Goal: Task Accomplishment & Management: Complete application form

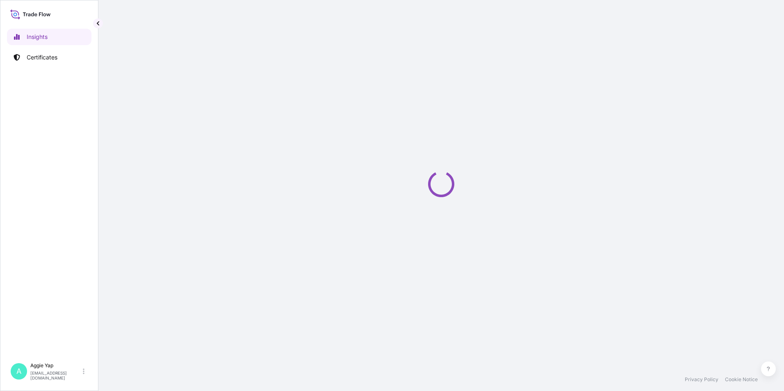
select select "2025"
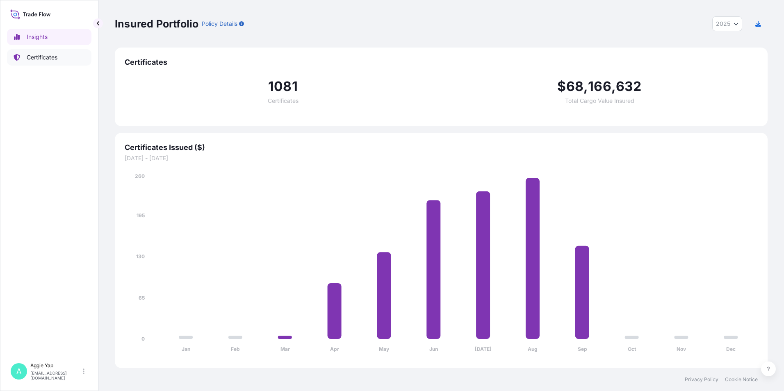
click at [46, 58] on p "Certificates" at bounding box center [42, 57] width 31 height 8
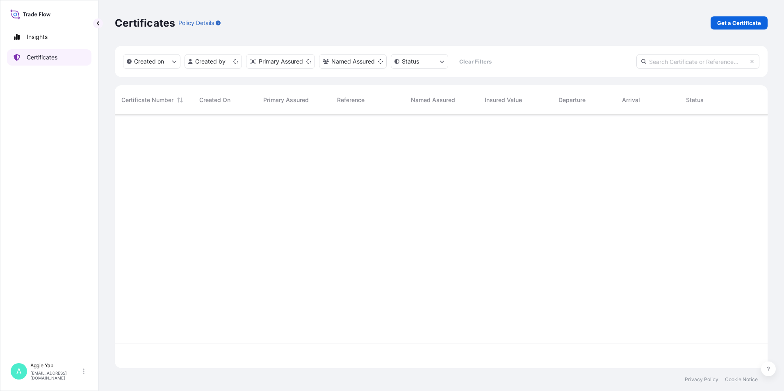
scroll to position [252, 647]
click at [727, 21] on p "Get a Certificate" at bounding box center [739, 23] width 44 height 8
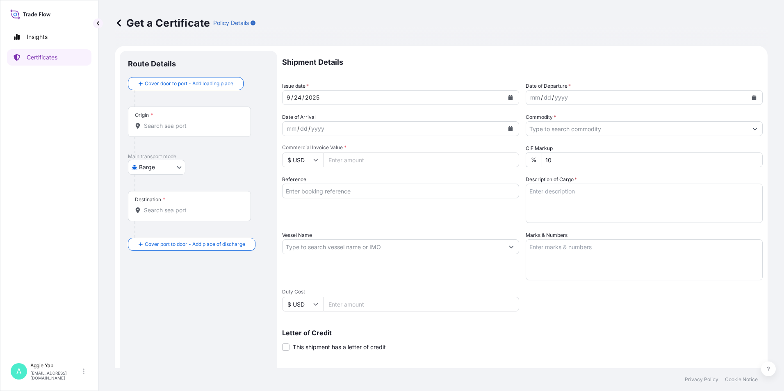
click at [137, 163] on body "Insights Certificates A [PERSON_NAME] [EMAIL_ADDRESS][DOMAIN_NAME] Get a Certif…" at bounding box center [392, 195] width 784 height 391
click at [151, 265] on span "Ocean Vessel" at bounding box center [162, 262] width 37 height 8
select select "Ocean Vessel"
click at [179, 132] on input "Origin *" at bounding box center [192, 129] width 97 height 8
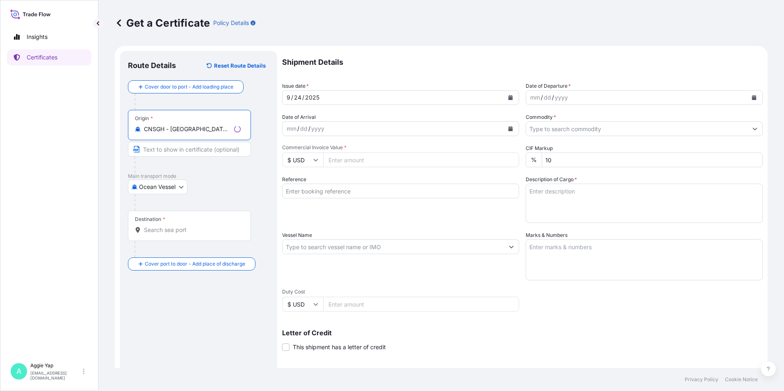
type input "CNSGH - [GEOGRAPHIC_DATA], [GEOGRAPHIC_DATA]"
click at [176, 234] on div "Destination *" at bounding box center [189, 226] width 123 height 30
click at [176, 234] on input "Destination *" at bounding box center [192, 230] width 97 height 8
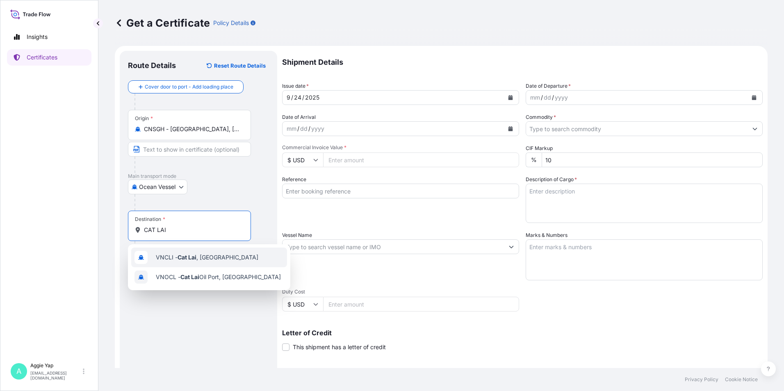
click at [245, 264] on div "VNCLI - Cat Lai , [GEOGRAPHIC_DATA]" at bounding box center [209, 258] width 156 height 20
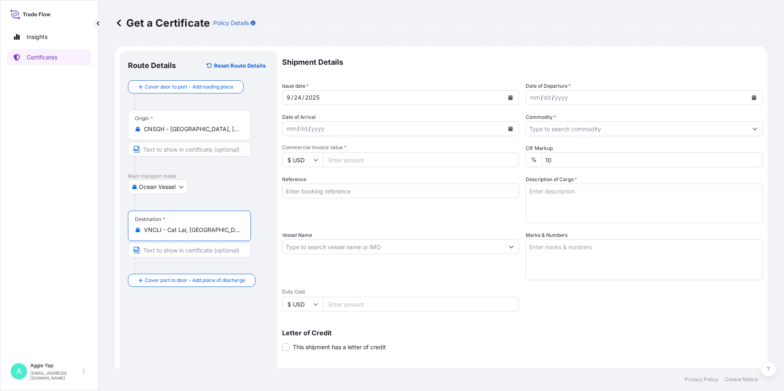
type input "VNCLI - Cat Lai, [GEOGRAPHIC_DATA]"
click at [509, 96] on icon "Calendar" at bounding box center [511, 97] width 5 height 5
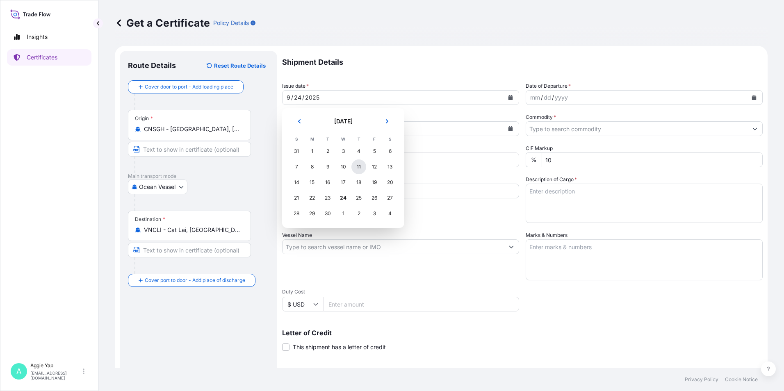
click at [360, 167] on div "11" at bounding box center [358, 167] width 15 height 15
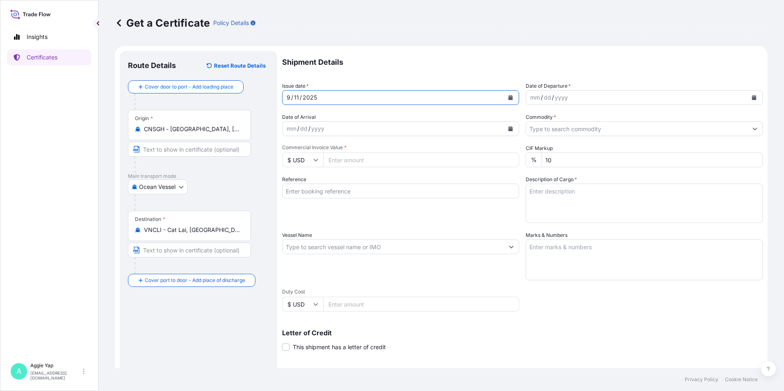
click at [752, 96] on icon "Calendar" at bounding box center [754, 97] width 5 height 5
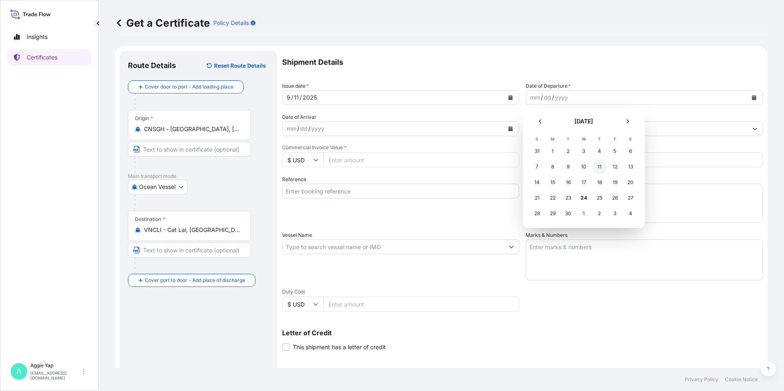
click at [600, 168] on div "11" at bounding box center [599, 167] width 15 height 15
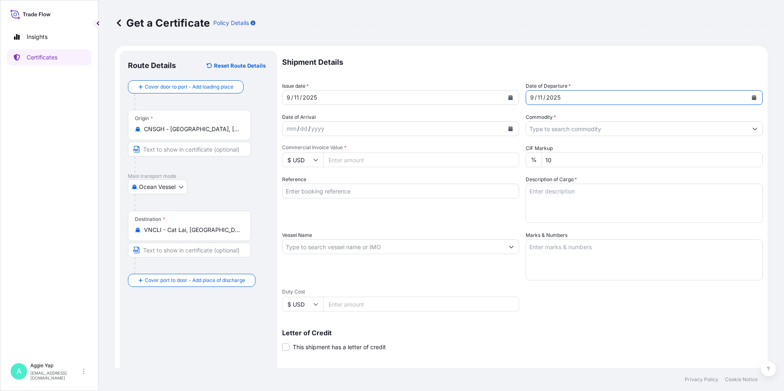
click at [576, 129] on input "Commodity *" at bounding box center [636, 128] width 221 height 15
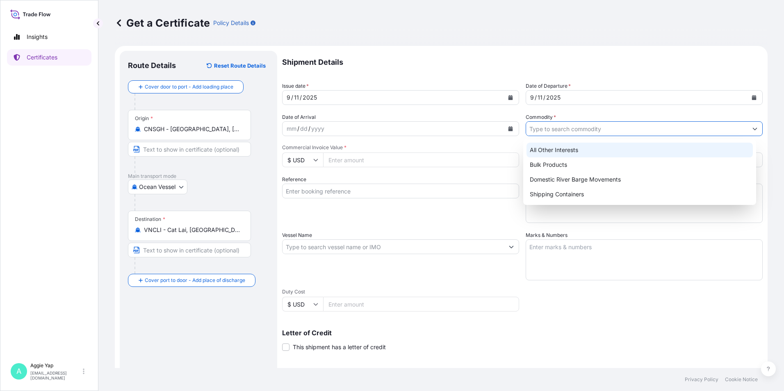
click at [562, 153] on div "All Other Interests" at bounding box center [640, 150] width 227 height 15
type input "All Other Interests"
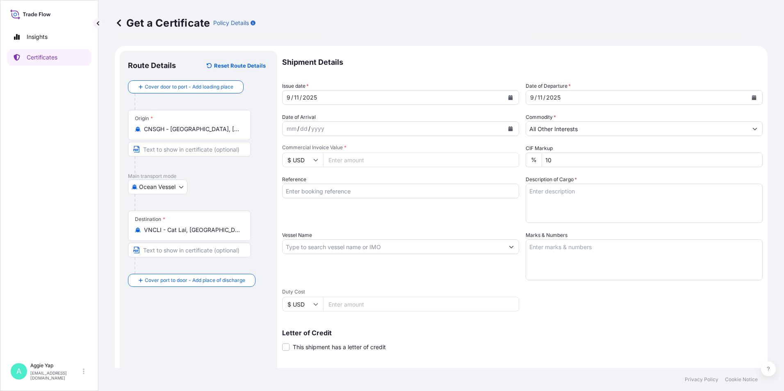
click at [389, 163] on input "Commercial Invoice Value *" at bounding box center [421, 160] width 196 height 15
type input "1440"
click at [374, 190] on input "Reference" at bounding box center [400, 191] width 237 height 15
type input "UNILEVER VIETNAM INTERNATIONAL CO LTD"
click at [357, 250] on input "Vessel Name" at bounding box center [393, 247] width 221 height 15
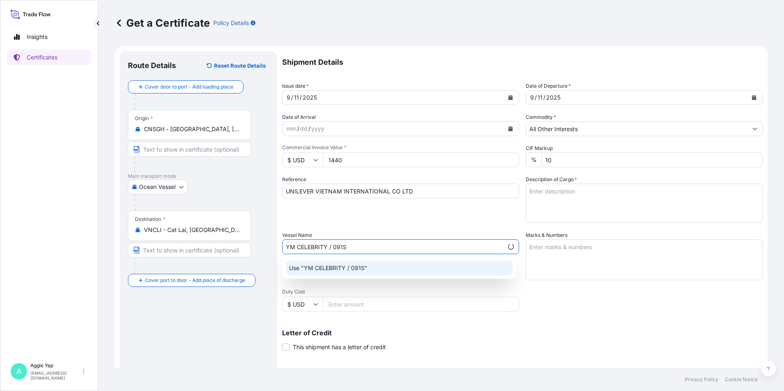
click at [342, 266] on p "Use "YM CELEBRITY / 091S"" at bounding box center [328, 268] width 78 height 8
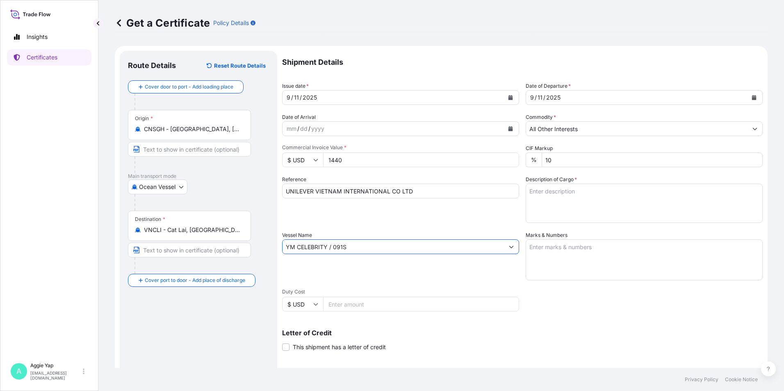
type input "YM CELEBRITY / 091S"
click at [621, 258] on textarea "Marks & Numbers" at bounding box center [644, 260] width 237 height 41
type textarea "AS PER BILL OF LADING"
click at [712, 192] on textarea "Description of Cargo *" at bounding box center [644, 203] width 237 height 39
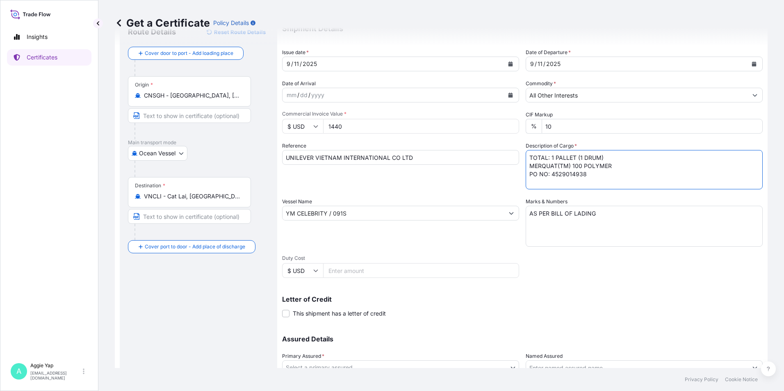
scroll to position [101, 0]
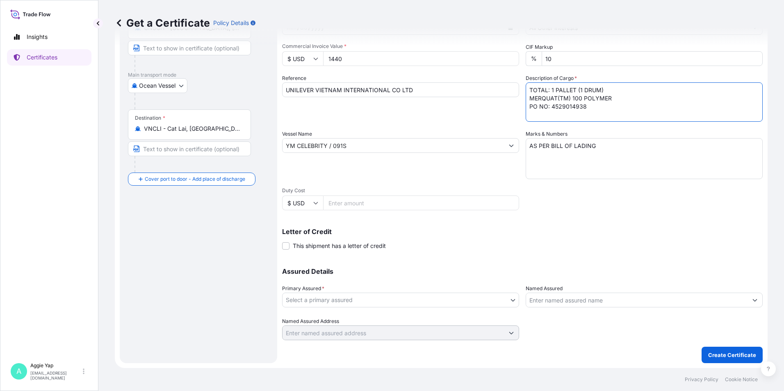
type textarea "TOTAL: 1 PALLET (1 DRUM) MERQUAT(TM) 100 POLYMER PO NO: 4529014938"
click at [353, 297] on body "Insights Certificates A [PERSON_NAME] [EMAIL_ADDRESS][DOMAIN_NAME] Get a Certif…" at bounding box center [392, 195] width 784 height 391
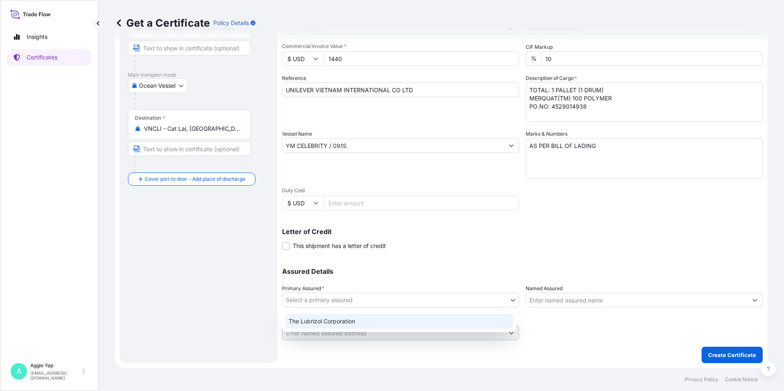
click at [336, 323] on div "The Lubrizol Corporation" at bounding box center [399, 321] width 228 height 15
select select "31566"
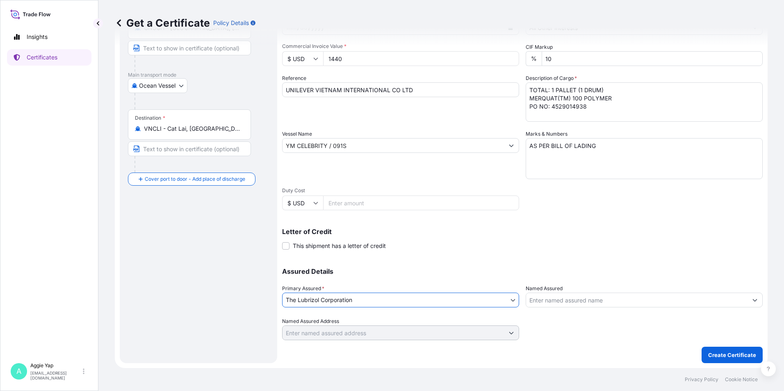
click at [552, 303] on input "Named Assured" at bounding box center [636, 300] width 221 height 15
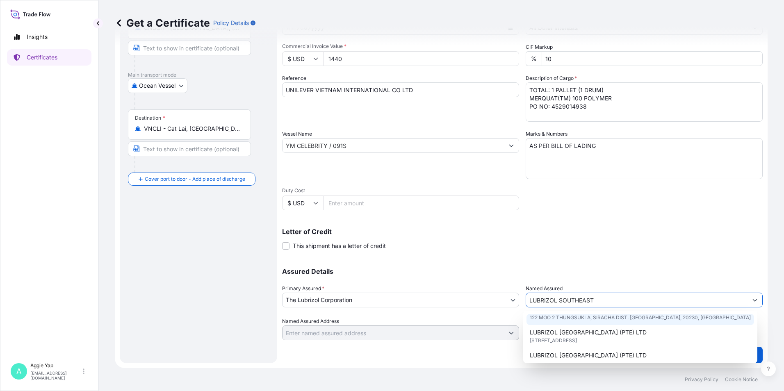
scroll to position [41, 0]
click at [577, 329] on span "[STREET_ADDRESS]" at bounding box center [553, 326] width 47 height 8
type input "LUBRIZOL [GEOGRAPHIC_DATA] (PTE) LTD"
type input "[STREET_ADDRESS]"
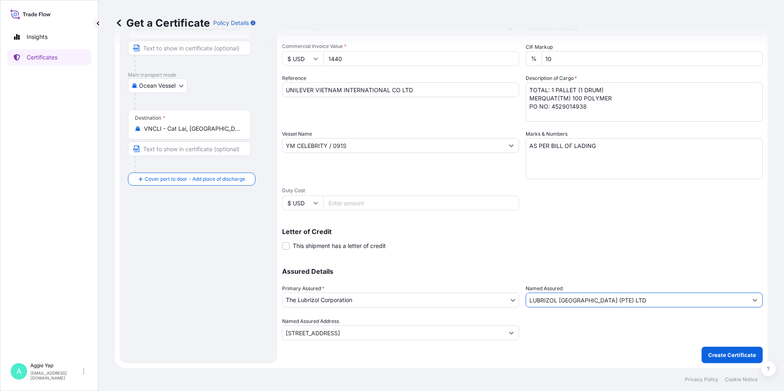
type input "LUBRIZOL [GEOGRAPHIC_DATA] (PTE) LTD"
click at [580, 274] on p "Assured Details" at bounding box center [522, 271] width 481 height 7
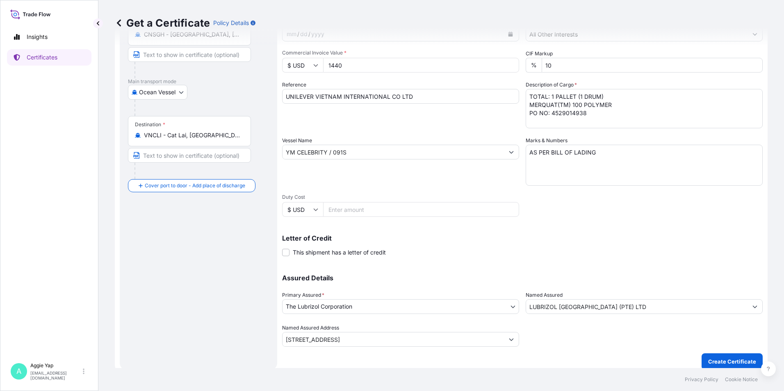
scroll to position [101, 0]
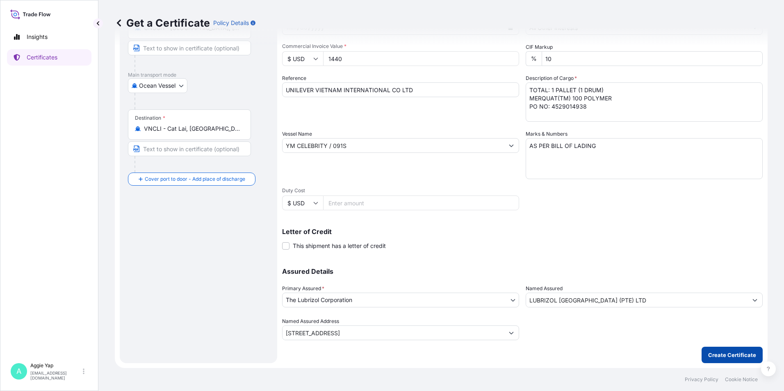
click at [724, 353] on p "Create Certificate" at bounding box center [732, 355] width 48 height 8
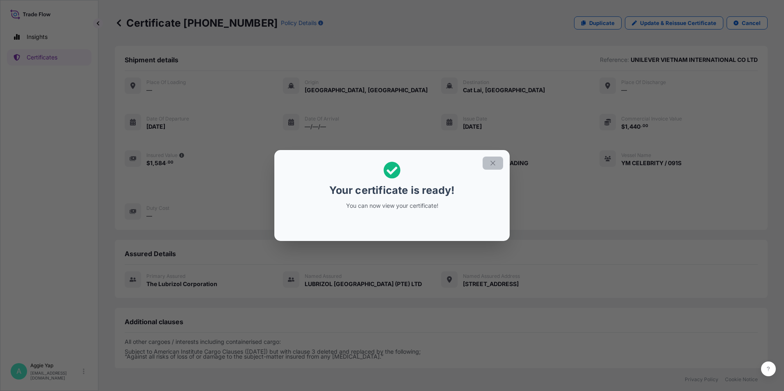
click at [487, 161] on button "button" at bounding box center [493, 163] width 21 height 13
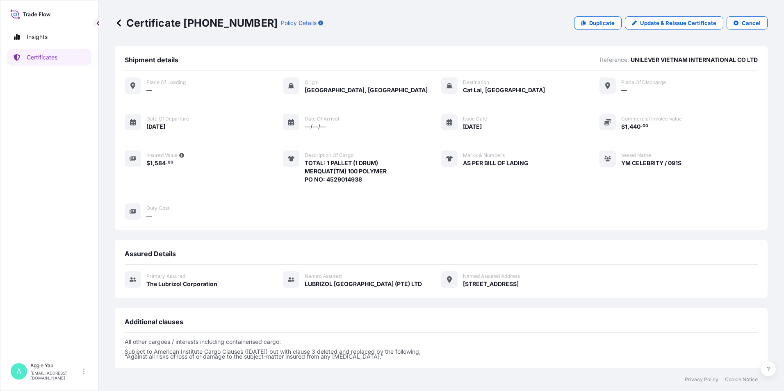
scroll to position [87, 0]
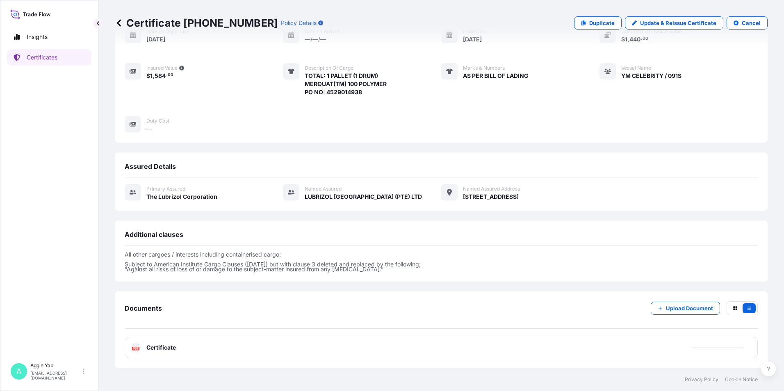
click at [187, 343] on div "PDF Certificate" at bounding box center [441, 347] width 633 height 21
click at [211, 348] on div "PDF Certificate" at bounding box center [441, 347] width 633 height 21
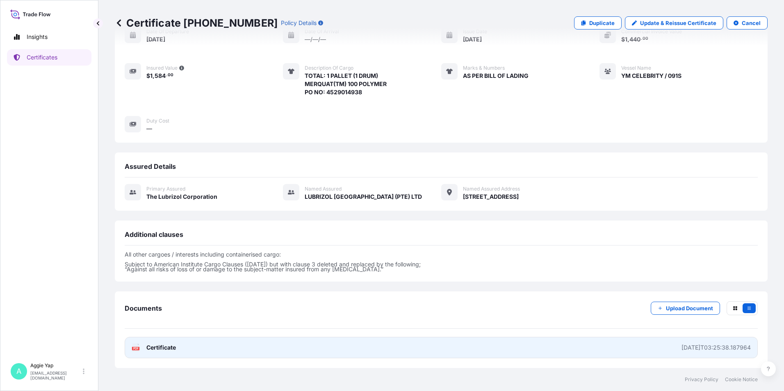
click at [213, 345] on link "PDF Certificate [DATE]T03:25:38.187964" at bounding box center [441, 347] width 633 height 21
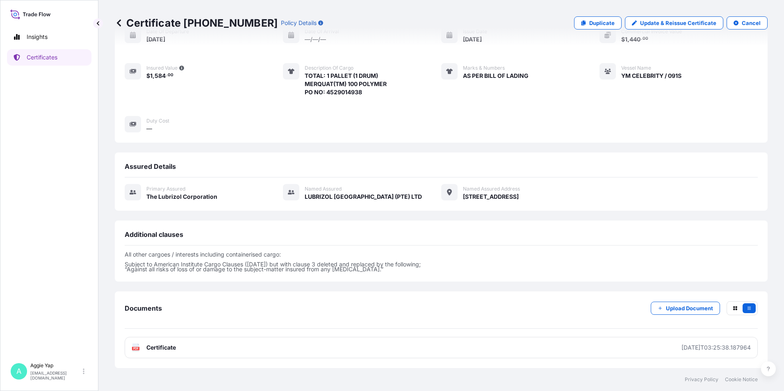
click at [460, 106] on div "Place of Loading — Origin [GEOGRAPHIC_DATA], [GEOGRAPHIC_DATA] Destination Cat …" at bounding box center [441, 61] width 633 height 143
click at [36, 52] on link "Certificates" at bounding box center [49, 57] width 84 height 16
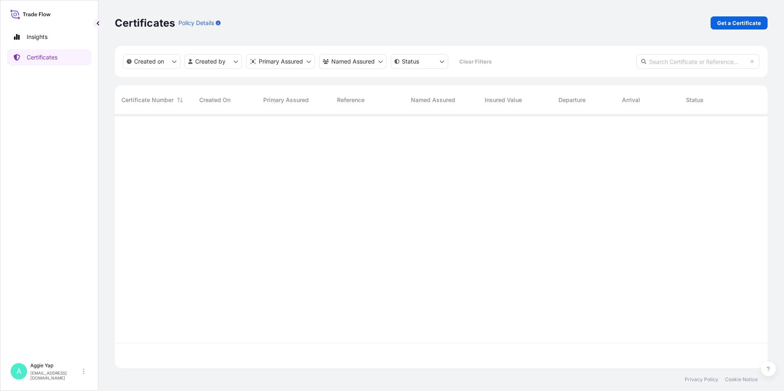
scroll to position [252, 647]
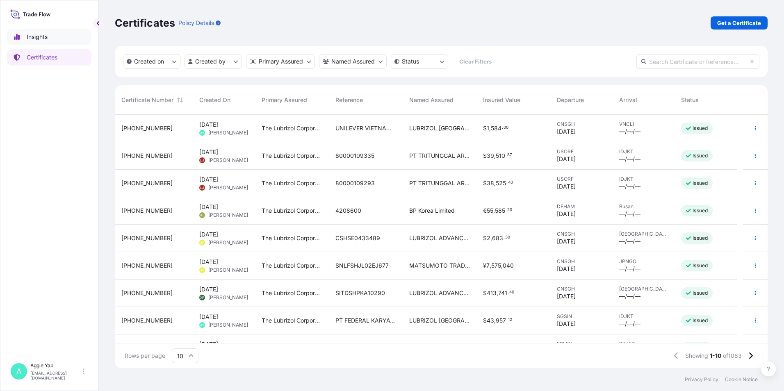
click at [59, 44] on link "Insights" at bounding box center [49, 37] width 84 height 16
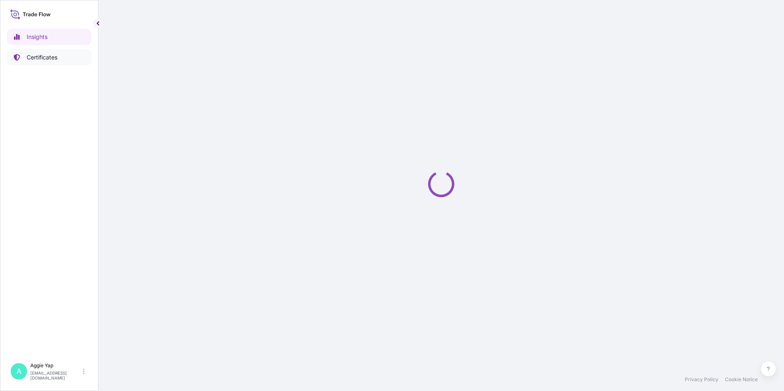
click at [53, 54] on p "Certificates" at bounding box center [42, 57] width 31 height 8
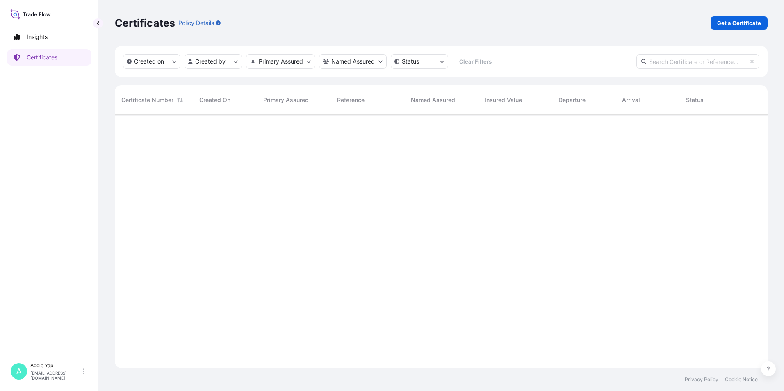
scroll to position [252, 647]
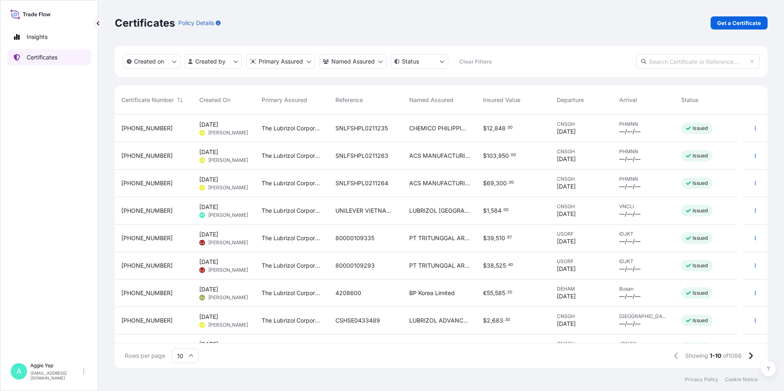
click at [59, 51] on link "Certificates" at bounding box center [49, 57] width 84 height 16
click at [724, 22] on p "Get a Certificate" at bounding box center [739, 23] width 44 height 8
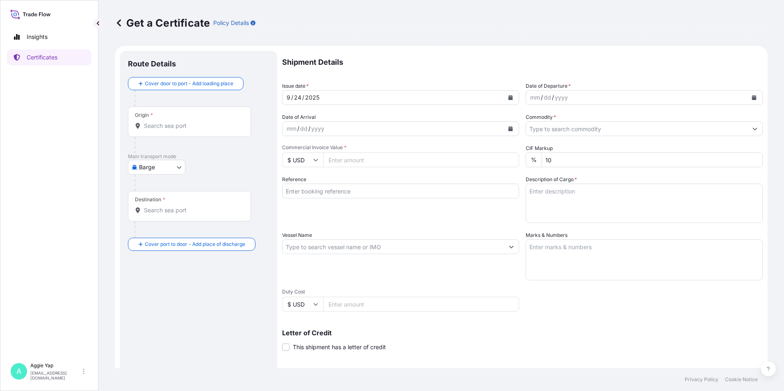
click at [154, 168] on body "Insights Certificates A [PERSON_NAME] [EMAIL_ADDRESS][DOMAIN_NAME] Get a Certif…" at bounding box center [392, 195] width 784 height 391
click at [159, 262] on span "Ocean Vessel" at bounding box center [162, 262] width 37 height 8
select select "Ocean Vessel"
click at [160, 129] on input "Origin *" at bounding box center [192, 129] width 97 height 8
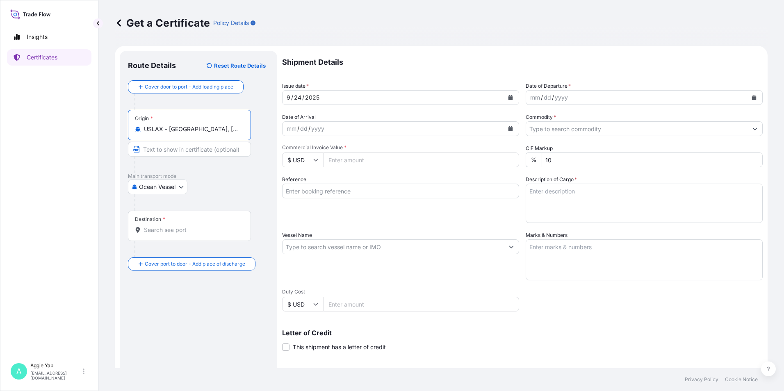
type input "USLAX - [GEOGRAPHIC_DATA], [GEOGRAPHIC_DATA]"
click at [163, 240] on div "Destination *" at bounding box center [189, 226] width 123 height 30
click at [163, 234] on input "Destination *" at bounding box center [192, 230] width 97 height 8
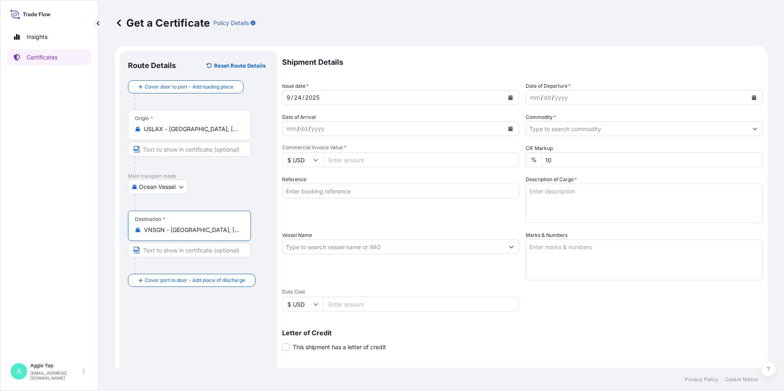
type input "VNSGN - [GEOGRAPHIC_DATA], [GEOGRAPHIC_DATA]"
click at [504, 97] on button "Calendar" at bounding box center [510, 97] width 13 height 13
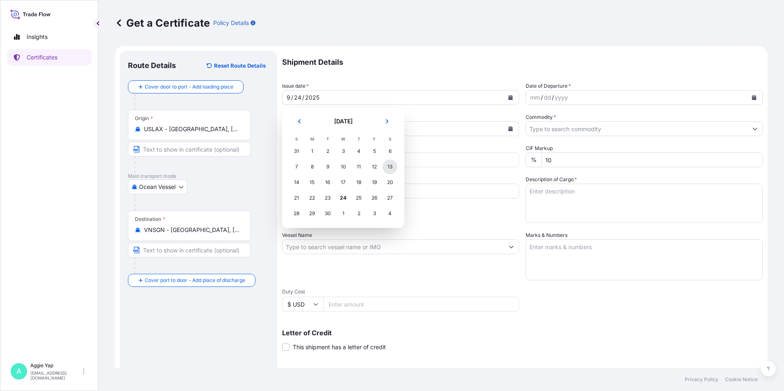
click at [388, 168] on div "13" at bounding box center [390, 167] width 15 height 15
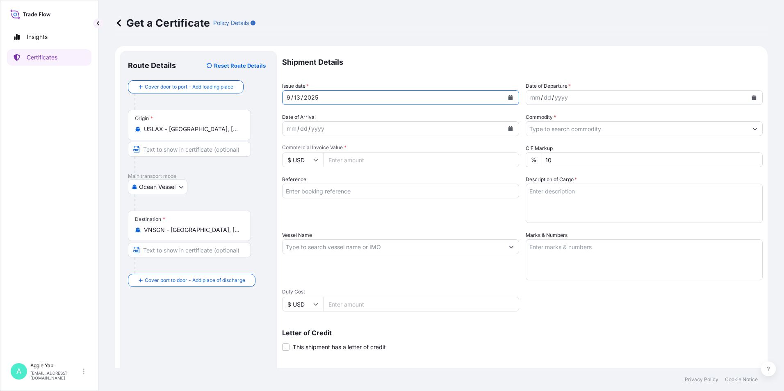
click at [751, 99] on button "Calendar" at bounding box center [754, 97] width 13 height 13
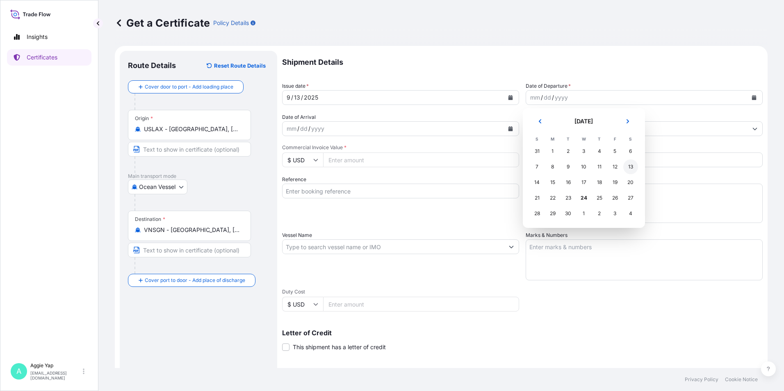
click at [629, 165] on div "13" at bounding box center [630, 167] width 15 height 15
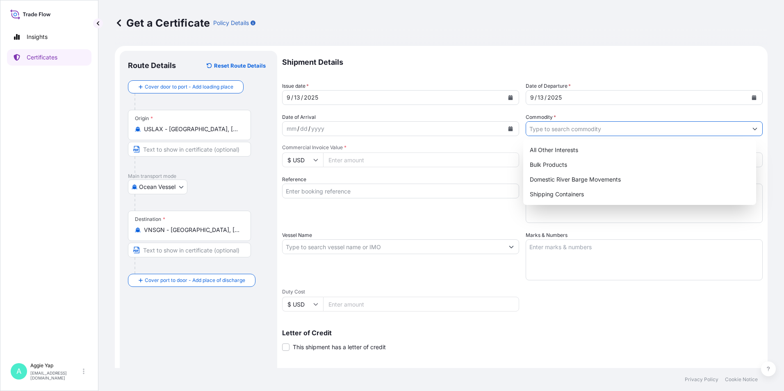
click at [577, 124] on input "Commodity *" at bounding box center [636, 128] width 221 height 15
click at [558, 156] on div "All Other Interests" at bounding box center [640, 150] width 227 height 15
type input "All Other Interests"
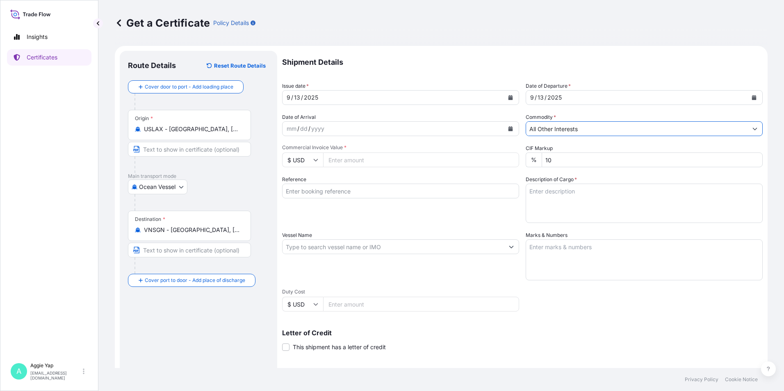
click at [412, 164] on input "Commercial Invoice Value *" at bounding box center [421, 160] width 196 height 15
type input "26649"
click at [325, 193] on input "Reference" at bounding box center [400, 191] width 237 height 15
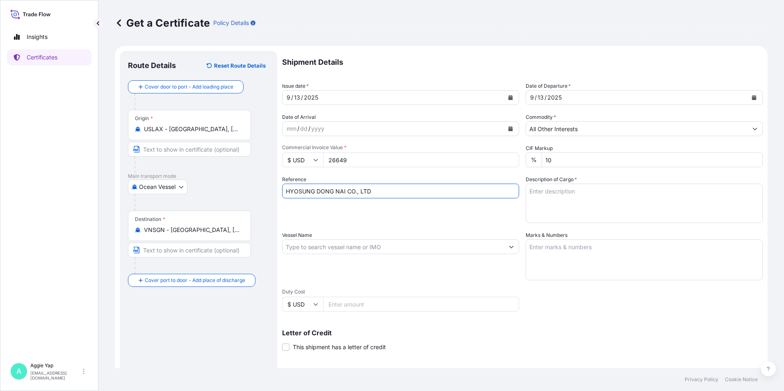
type input "HYOSUNG DONG NAI CO., LTD"
click at [328, 245] on input "Vessel Name" at bounding box center [393, 247] width 221 height 15
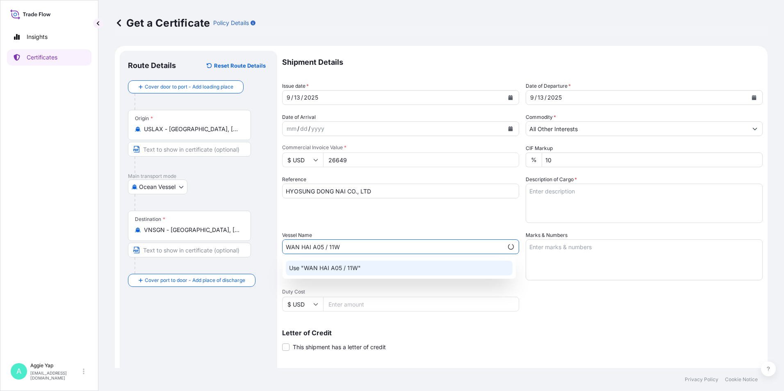
click at [334, 266] on p "Use "WAN HAI A05 / 11W"" at bounding box center [325, 268] width 72 height 8
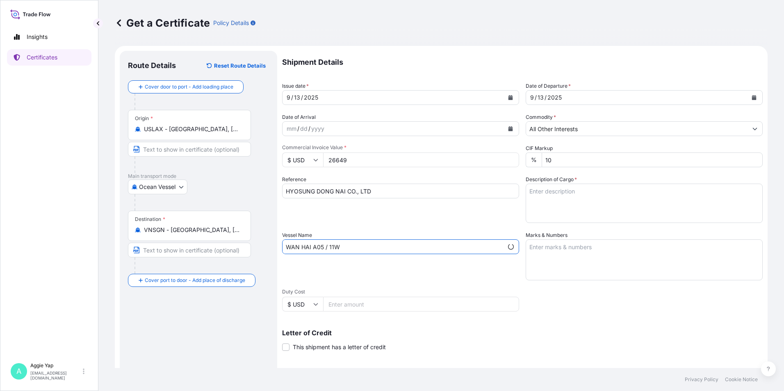
type input "WAN HAI A05 / 11W"
click at [622, 265] on textarea "Marks & Numbers" at bounding box center [644, 260] width 237 height 41
type textarea "AS PER BILL OF LADING"
click at [558, 199] on textarea "Description of Cargo *" at bounding box center [644, 203] width 237 height 39
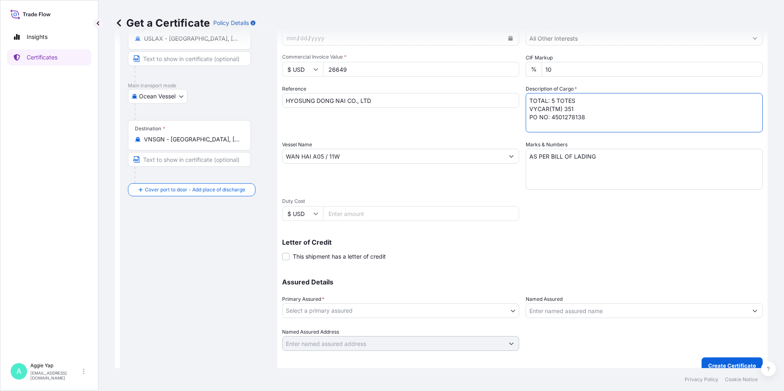
scroll to position [101, 0]
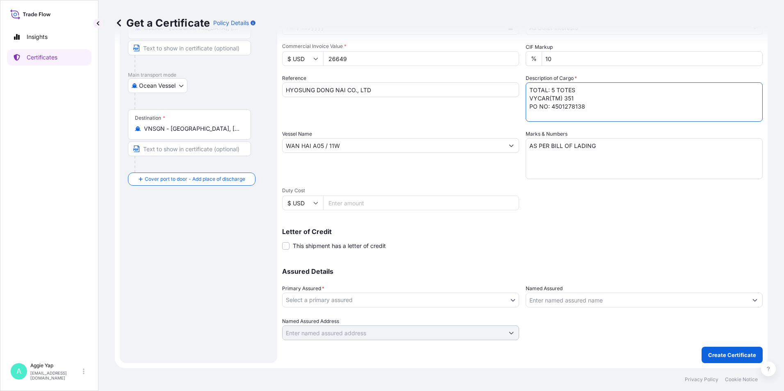
type textarea "TOTAL: 5 TOTES VYCAR(TM) 351 PO NO: 4501278138"
click at [343, 300] on body "Insights Certificates A [PERSON_NAME] [EMAIL_ADDRESS][DOMAIN_NAME] Get a Certif…" at bounding box center [392, 195] width 784 height 391
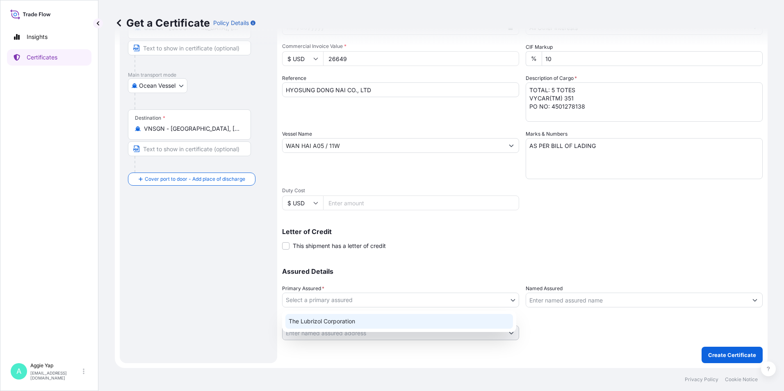
click at [336, 323] on div "The Lubrizol Corporation" at bounding box center [399, 321] width 228 height 15
select select "31566"
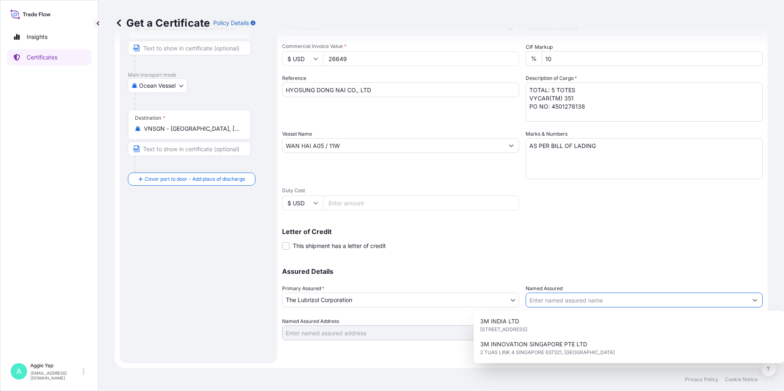
click at [564, 301] on input "Named Assured" at bounding box center [636, 300] width 221 height 15
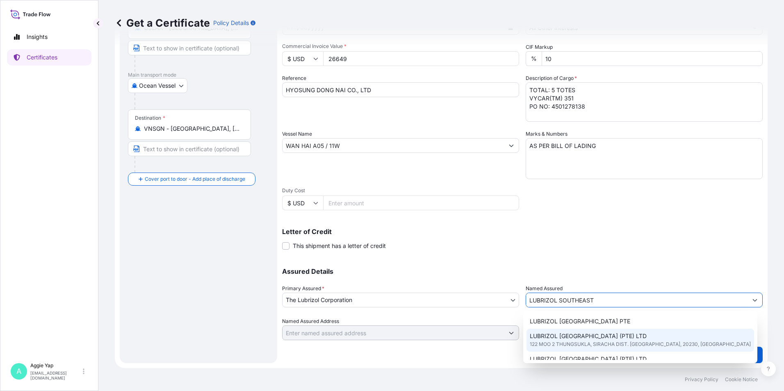
scroll to position [41, 0]
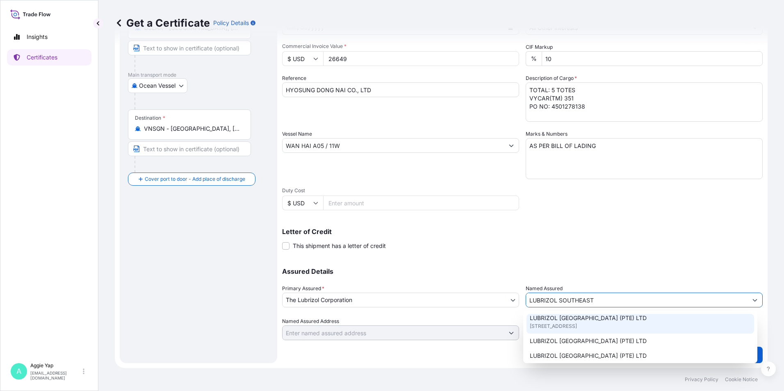
click at [594, 332] on div "LUBRIZOL [GEOGRAPHIC_DATA] (PTE) LTD [STREET_ADDRESS]" at bounding box center [641, 322] width 228 height 23
type input "LUBRIZOL [GEOGRAPHIC_DATA] (PTE) LTD"
type input "[STREET_ADDRESS]"
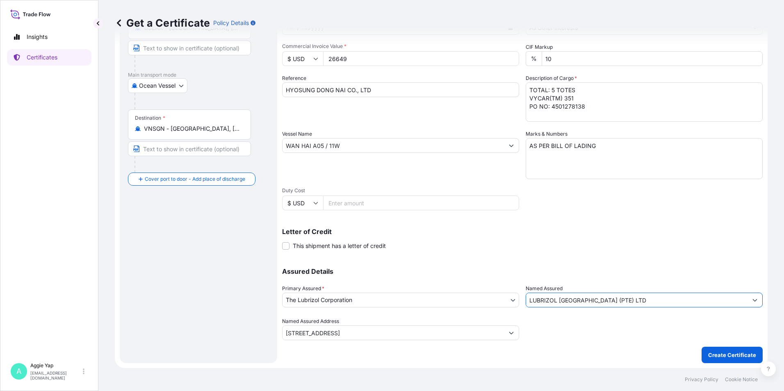
type input "LUBRIZOL [GEOGRAPHIC_DATA] (PTE) LTD"
click at [570, 251] on div "Shipment Details Issue date * [DATE] Date of Departure * [DATE] Date of Arrival…" at bounding box center [522, 145] width 481 height 391
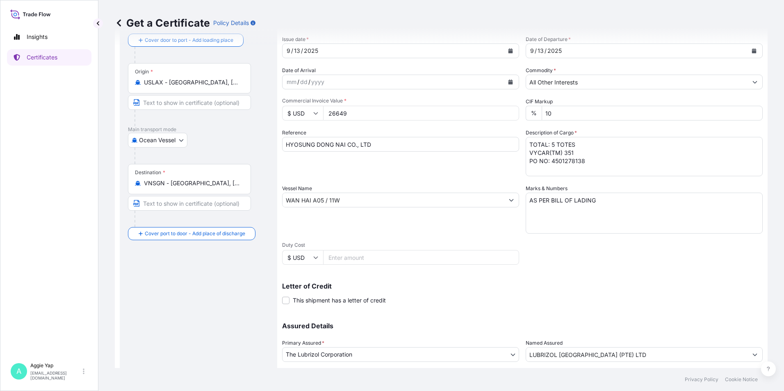
scroll to position [101, 0]
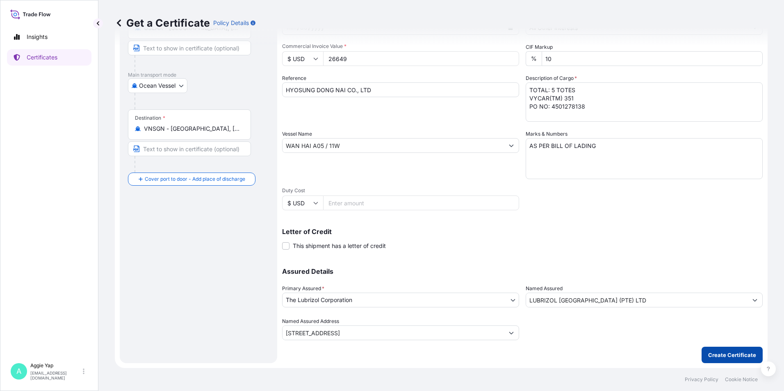
click at [720, 353] on p "Create Certificate" at bounding box center [732, 355] width 48 height 8
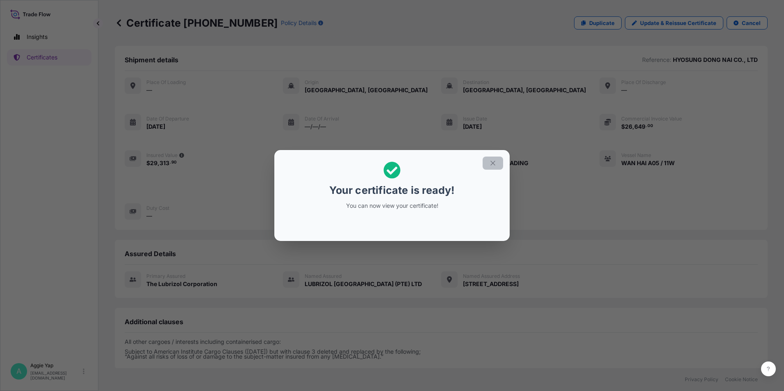
click at [493, 162] on icon "button" at bounding box center [492, 163] width 7 height 7
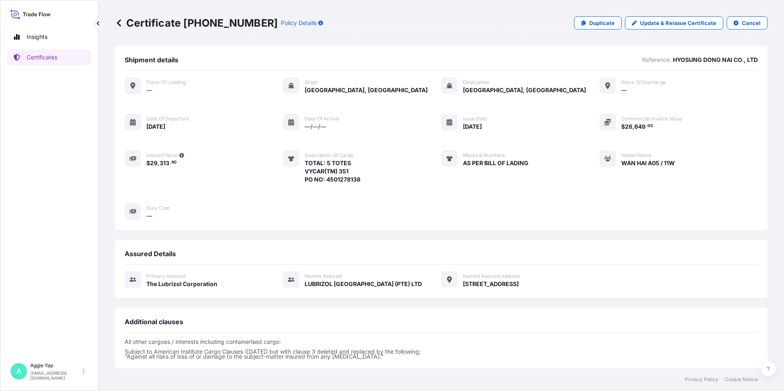
scroll to position [87, 0]
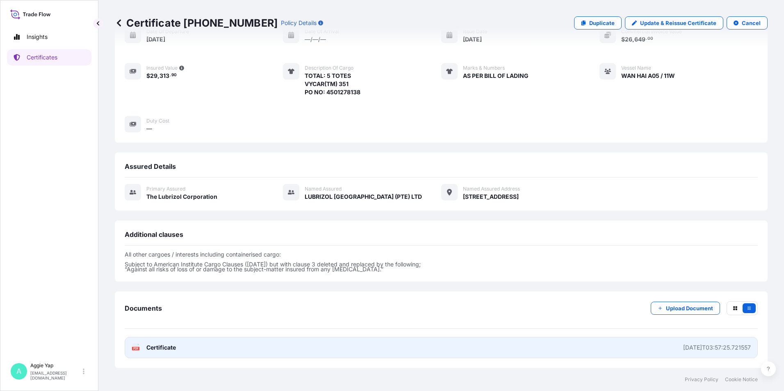
click at [262, 348] on link "PDF Certificate [DATE]T03:57:25.721557" at bounding box center [441, 347] width 633 height 21
